Goal: Task Accomplishment & Management: Use online tool/utility

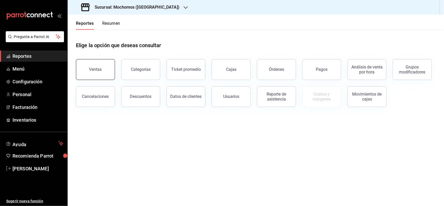
click at [100, 69] on div "Ventas" at bounding box center [95, 69] width 13 height 5
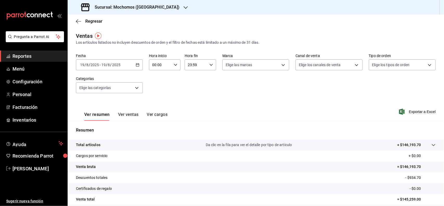
click at [138, 64] on \(Stroke\) "button" at bounding box center [137, 64] width 3 height 3
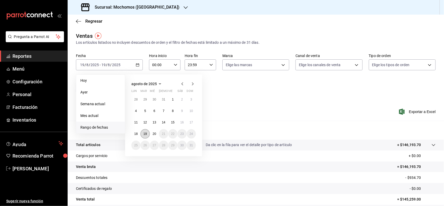
click at [146, 137] on button "19" at bounding box center [144, 133] width 9 height 9
click at [154, 135] on abbr "20" at bounding box center [154, 134] width 3 height 4
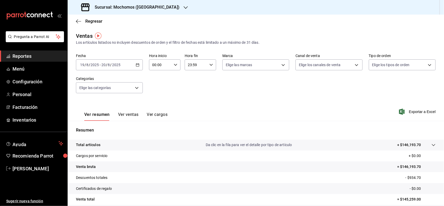
click at [174, 67] on div "00:00 Hora inicio" at bounding box center [164, 64] width 31 height 11
click at [157, 87] on span "06" at bounding box center [155, 88] width 7 height 4
type input "06:00"
drag, startPoint x: 440, startPoint y: 151, endPoint x: 440, endPoint y: 166, distance: 15.1
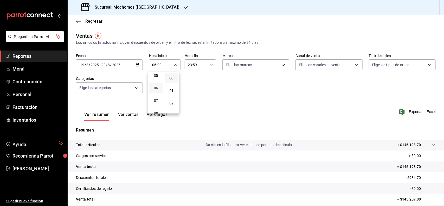
click at [440, 166] on div at bounding box center [222, 103] width 444 height 206
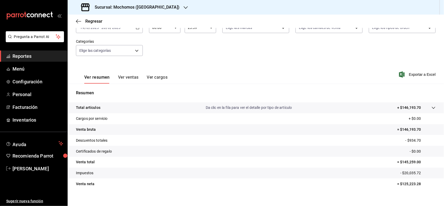
scroll to position [39, 0]
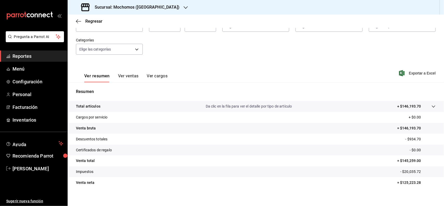
click at [35, 55] on span "Reportes" at bounding box center [37, 56] width 51 height 7
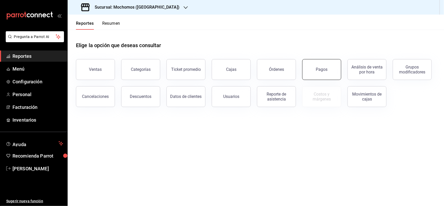
click at [327, 69] on div "Pagos" at bounding box center [322, 69] width 12 height 5
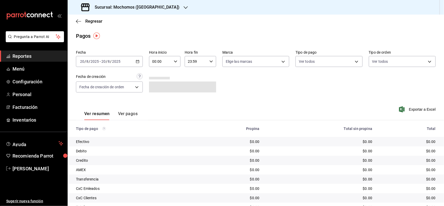
click at [136, 60] on \(Stroke\) "button" at bounding box center [137, 61] width 3 height 3
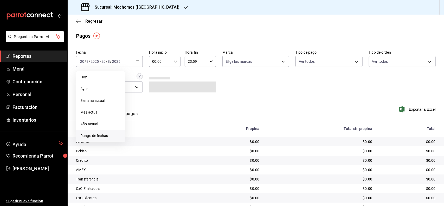
click at [112, 134] on span "Rango de fechas" at bounding box center [100, 135] width 40 height 5
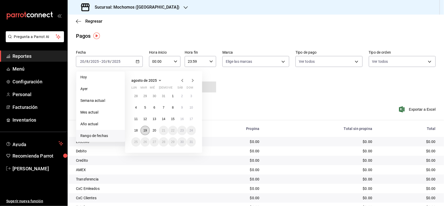
click at [149, 133] on button "19" at bounding box center [144, 130] width 9 height 9
click at [153, 131] on abbr "20" at bounding box center [154, 131] width 3 height 4
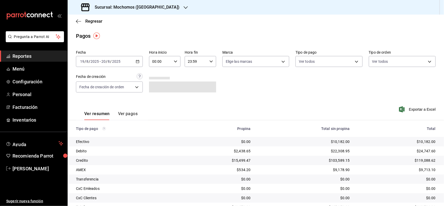
click at [175, 60] on icon "button" at bounding box center [176, 62] width 4 height 4
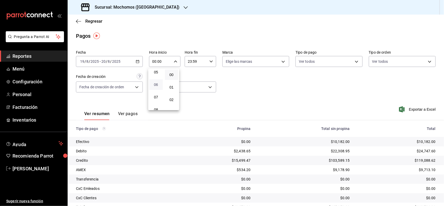
click at [158, 83] on span "06" at bounding box center [155, 84] width 7 height 4
type input "06:00"
click at [303, 101] on div at bounding box center [222, 103] width 444 height 206
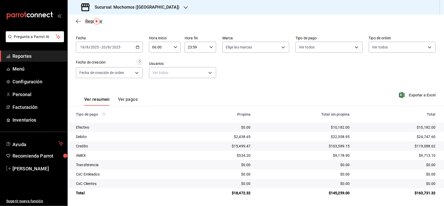
click at [88, 22] on span "Regresar" at bounding box center [93, 21] width 17 height 5
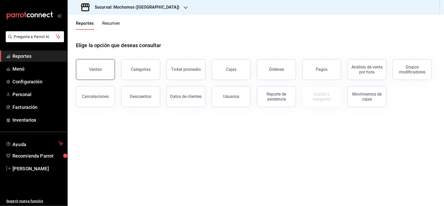
click at [90, 67] on div "Ventas" at bounding box center [95, 69] width 13 height 5
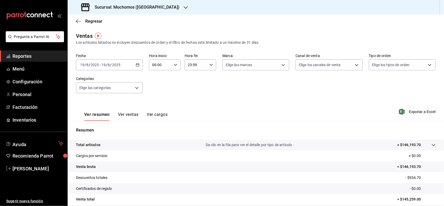
click at [139, 64] on div "[DATE] [DATE] - [DATE] [DATE]" at bounding box center [109, 64] width 67 height 11
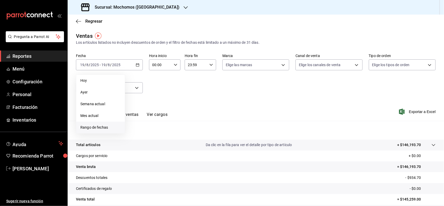
click at [95, 125] on span "Rango de fechas" at bounding box center [100, 127] width 40 height 5
click at [148, 132] on button "19" at bounding box center [144, 133] width 9 height 9
click at [144, 133] on abbr "19" at bounding box center [144, 134] width 3 height 4
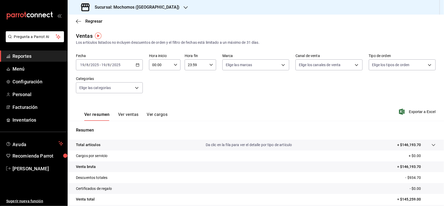
click at [175, 67] on div "00:00 Hora inicio" at bounding box center [164, 64] width 31 height 11
click at [156, 103] on span "02" at bounding box center [155, 103] width 7 height 4
type input "02:00"
click at [278, 86] on div at bounding box center [222, 103] width 444 height 206
click at [133, 87] on body "Pregunta a Parrot AI Reportes Menú Configuración Personal Facturación Inventari…" at bounding box center [222, 103] width 444 height 206
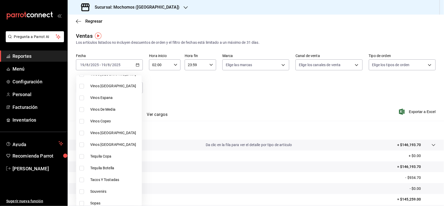
scroll to position [130, 0]
click at [107, 165] on span "Tacos Y Tostadas" at bounding box center [114, 167] width 49 height 5
type input "07b7658b-1879-4ab7-8a6b-aa976ead5be5"
checkbox input "true"
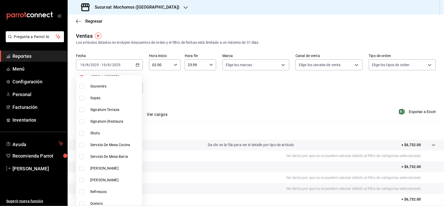
scroll to position [228, 0]
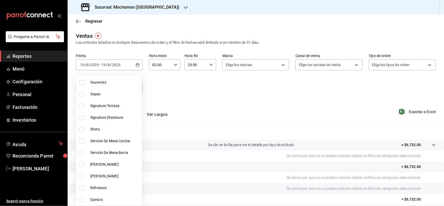
click at [105, 197] on span "Quesos" at bounding box center [114, 199] width 49 height 5
type input "07b7658b-1879-4ab7-8a6b-aa976ead5be5,11976785-86d8-41ba-9aa7-4084a17ce549"
checkbox input "true"
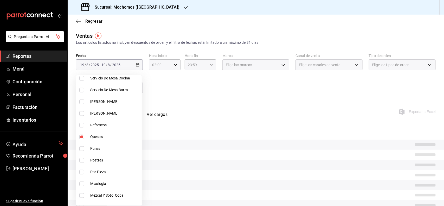
scroll to position [293, 0]
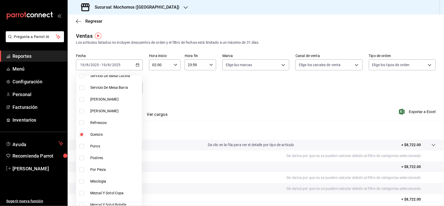
click at [103, 158] on span "Postres" at bounding box center [114, 157] width 49 height 5
type input "07b7658b-1879-4ab7-8a6b-aa976ead5be5,11976785-86d8-41ba-9aa7-4084a17ce549,60512…"
checkbox input "true"
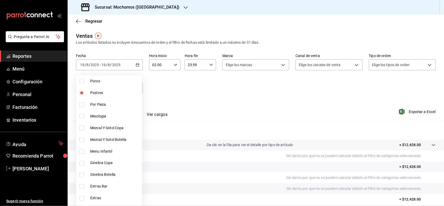
scroll to position [390, 0]
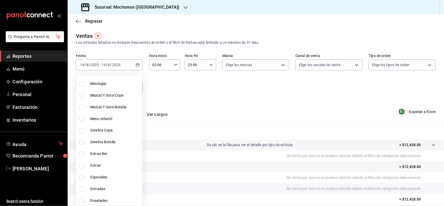
click at [103, 177] on span "Especiales" at bounding box center [114, 177] width 49 height 5
type input "07b7658b-1879-4ab7-8a6b-aa976ead5be5,11976785-86d8-41ba-9aa7-4084a17ce549,60512…"
checkbox input "true"
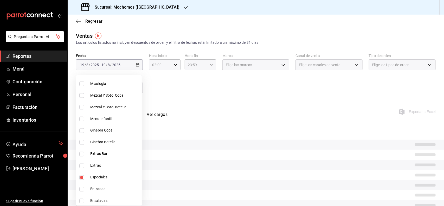
click at [102, 190] on span "Entradas" at bounding box center [114, 188] width 49 height 5
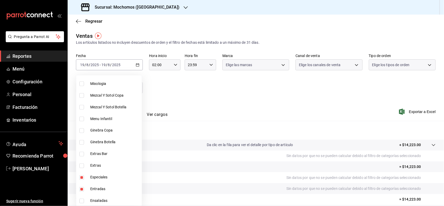
type input "07b7658b-1879-4ab7-8a6b-aa976ead5be5,11976785-86d8-41ba-9aa7-4084a17ce549,60512…"
checkbox input "true"
click at [104, 200] on span "Ensaladas" at bounding box center [114, 200] width 49 height 5
type input "07b7658b-1879-4ab7-8a6b-aa976ead5be5,11976785-86d8-41ba-9aa7-4084a17ce549,60512…"
checkbox input "true"
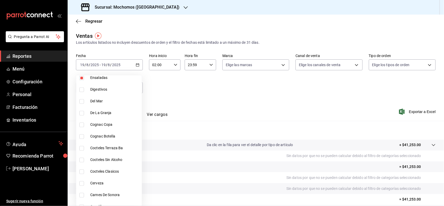
scroll to position [520, 0]
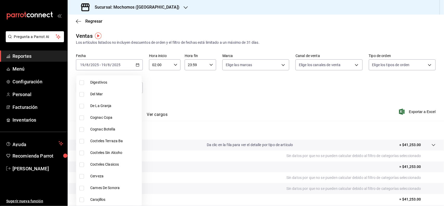
click at [103, 188] on span "Carnes De Sonora" at bounding box center [114, 187] width 49 height 5
type input "07b7658b-1879-4ab7-8a6b-aa976ead5be5,11976785-86d8-41ba-9aa7-4084a17ce549,60512…"
checkbox input "true"
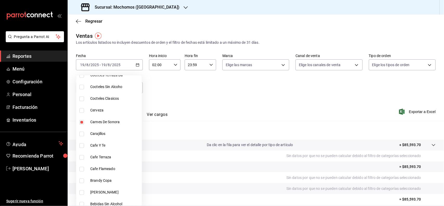
scroll to position [590, 0]
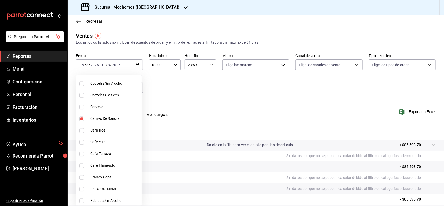
click at [408, 111] on div at bounding box center [222, 103] width 444 height 206
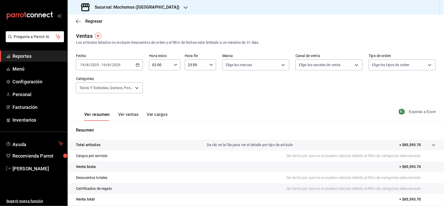
click at [409, 112] on span "Exportar a Excel" at bounding box center [418, 111] width 36 height 6
click at [134, 89] on body "Pregunta a Parrot AI Reportes Menú Configuración Personal Facturación Inventari…" at bounding box center [222, 103] width 444 height 206
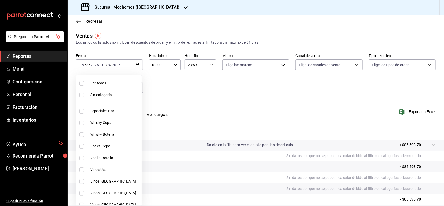
click at [97, 81] on span "Ver todas" at bounding box center [114, 82] width 49 height 5
type input "2d195258-a112-483e-9c41-0e6351594330,d48f3e9a-3ab1-4b8f-8ab3-d3938f1810f2,a94d4…"
checkbox input "true"
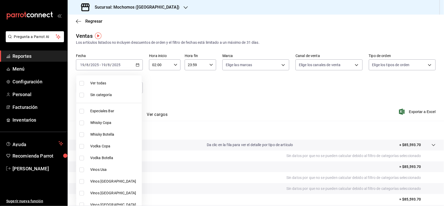
checkbox input "true"
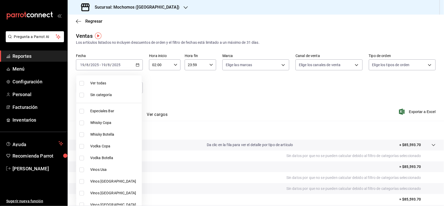
checkbox input "true"
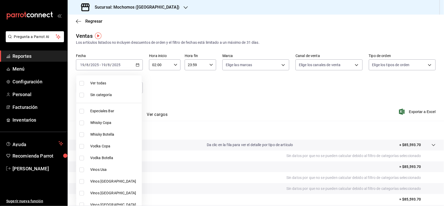
checkbox input "true"
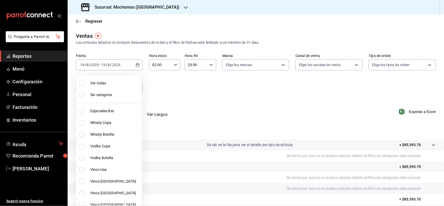
checkbox input "true"
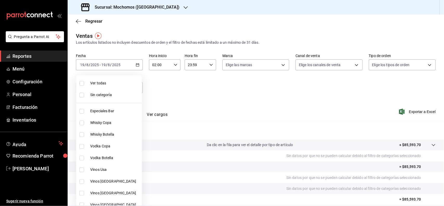
checkbox input "true"
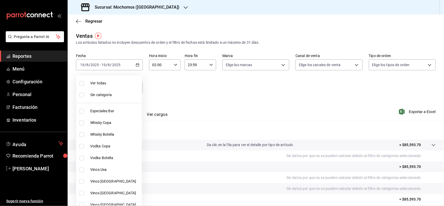
checkbox input "true"
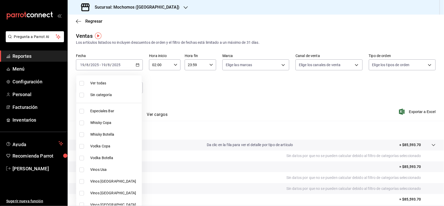
checkbox input "true"
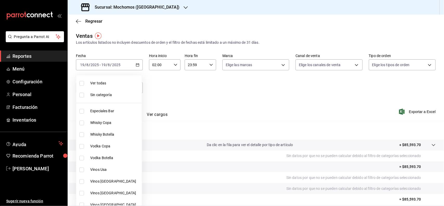
checkbox input "true"
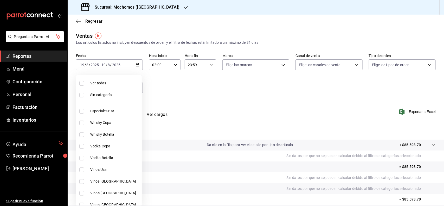
checkbox input "true"
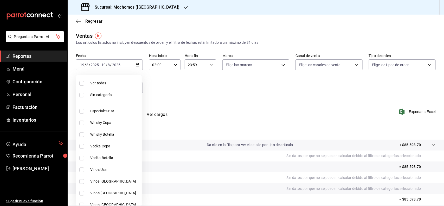
checkbox input "true"
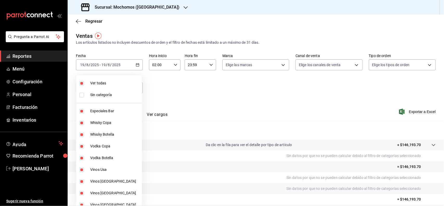
click at [98, 83] on span "Ver todas" at bounding box center [114, 82] width 49 height 5
checkbox input "false"
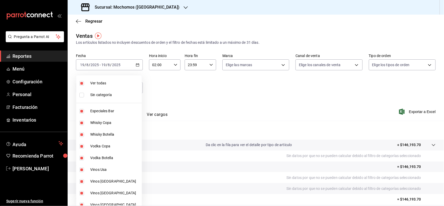
checkbox input "false"
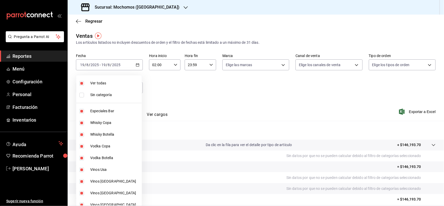
checkbox input "false"
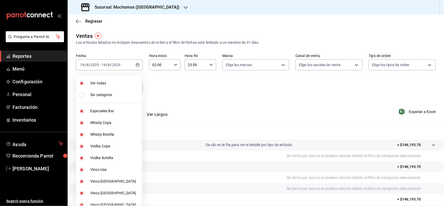
checkbox input "false"
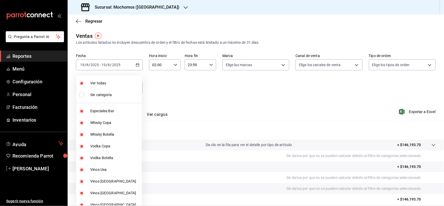
checkbox input "false"
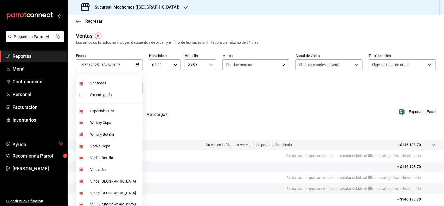
checkbox input "false"
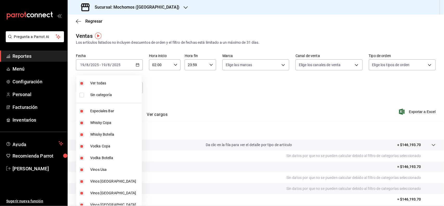
checkbox input "false"
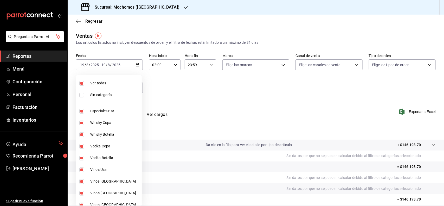
checkbox input "false"
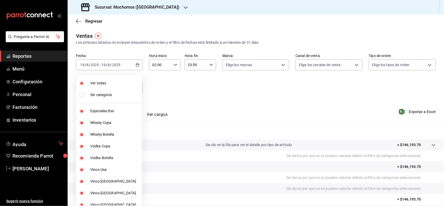
checkbox input "false"
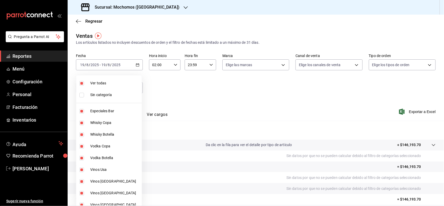
checkbox input "false"
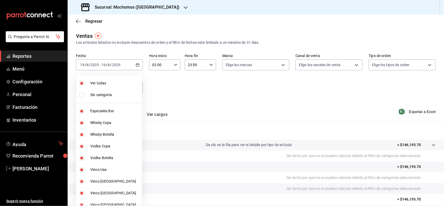
checkbox input "false"
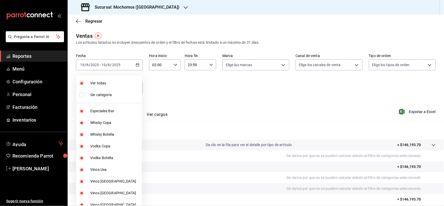
checkbox input "false"
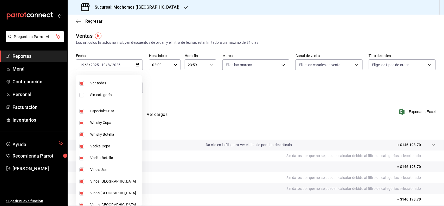
checkbox input "false"
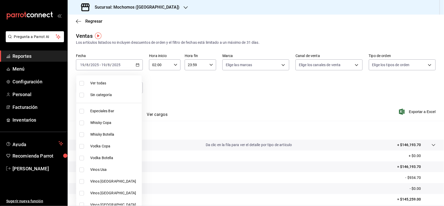
click at [203, 92] on div at bounding box center [222, 103] width 444 height 206
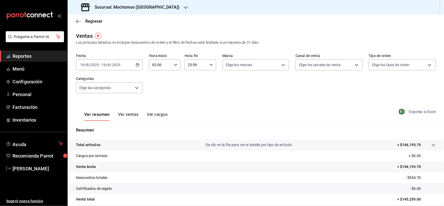
click at [411, 109] on span "Exportar a Excel" at bounding box center [418, 111] width 36 height 6
click at [88, 19] on span "Regresar" at bounding box center [93, 21] width 17 height 5
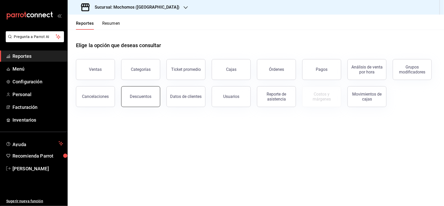
click at [140, 91] on button "Descuentos" at bounding box center [140, 96] width 39 height 21
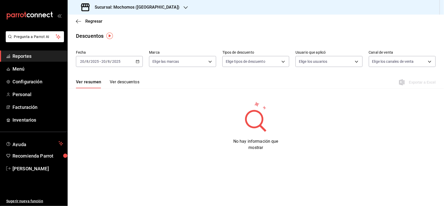
click at [134, 61] on div "[DATE] [DATE] - [DATE] [DATE]" at bounding box center [109, 61] width 67 height 11
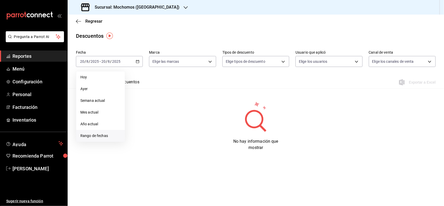
click at [98, 137] on span "Rango de fechas" at bounding box center [100, 135] width 40 height 5
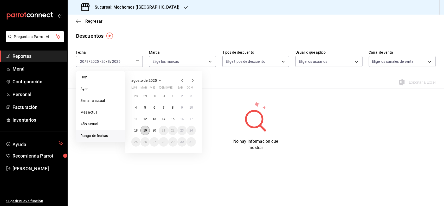
click at [144, 129] on abbr "19" at bounding box center [144, 131] width 3 height 4
click at [146, 129] on abbr "19" at bounding box center [144, 131] width 3 height 4
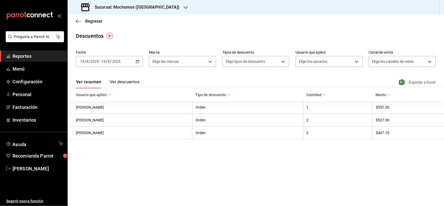
click at [426, 84] on span "Exportar a Excel" at bounding box center [418, 82] width 36 height 6
